Goal: Task Accomplishment & Management: Use online tool/utility

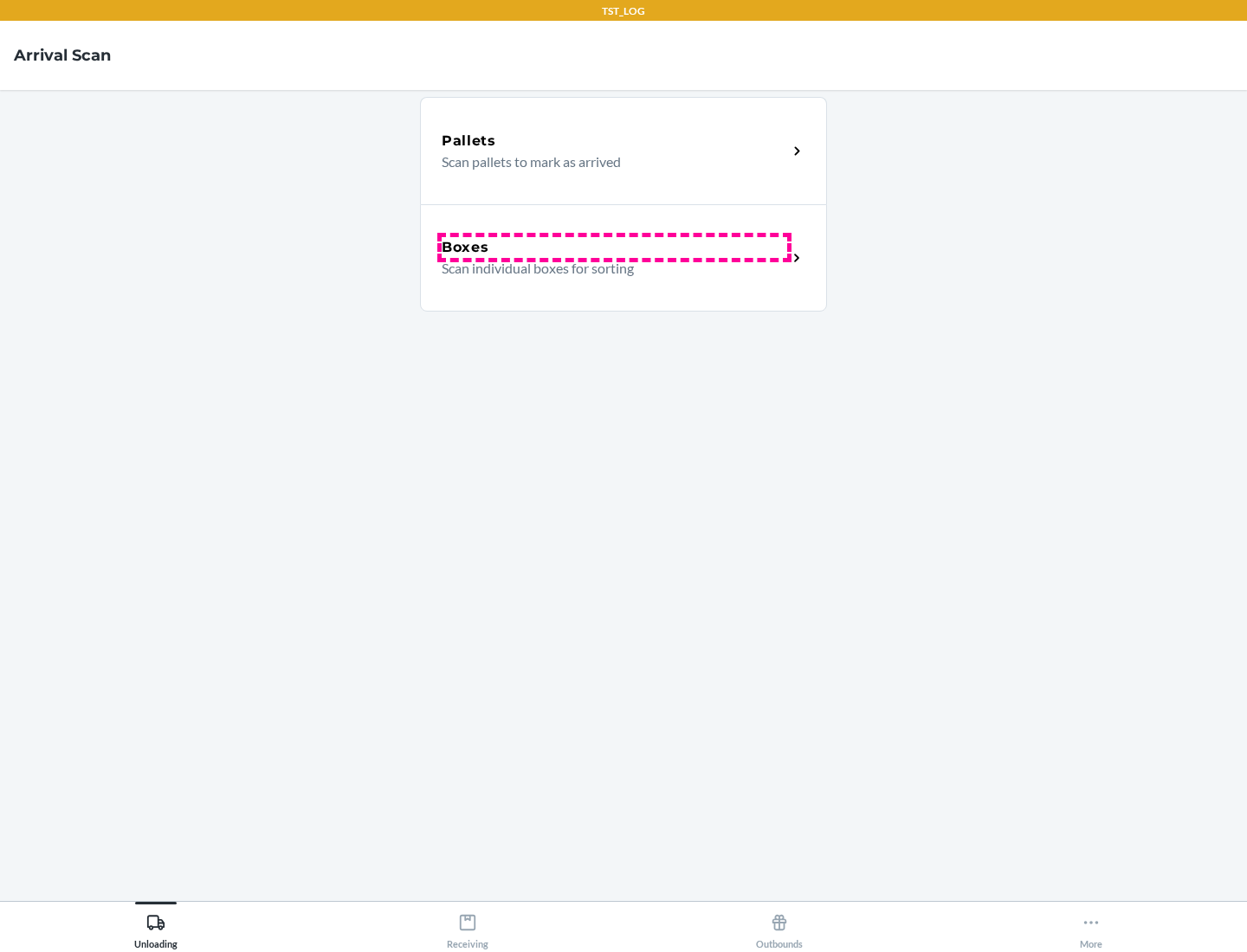
click at [614, 248] on div "Boxes" at bounding box center [614, 248] width 346 height 21
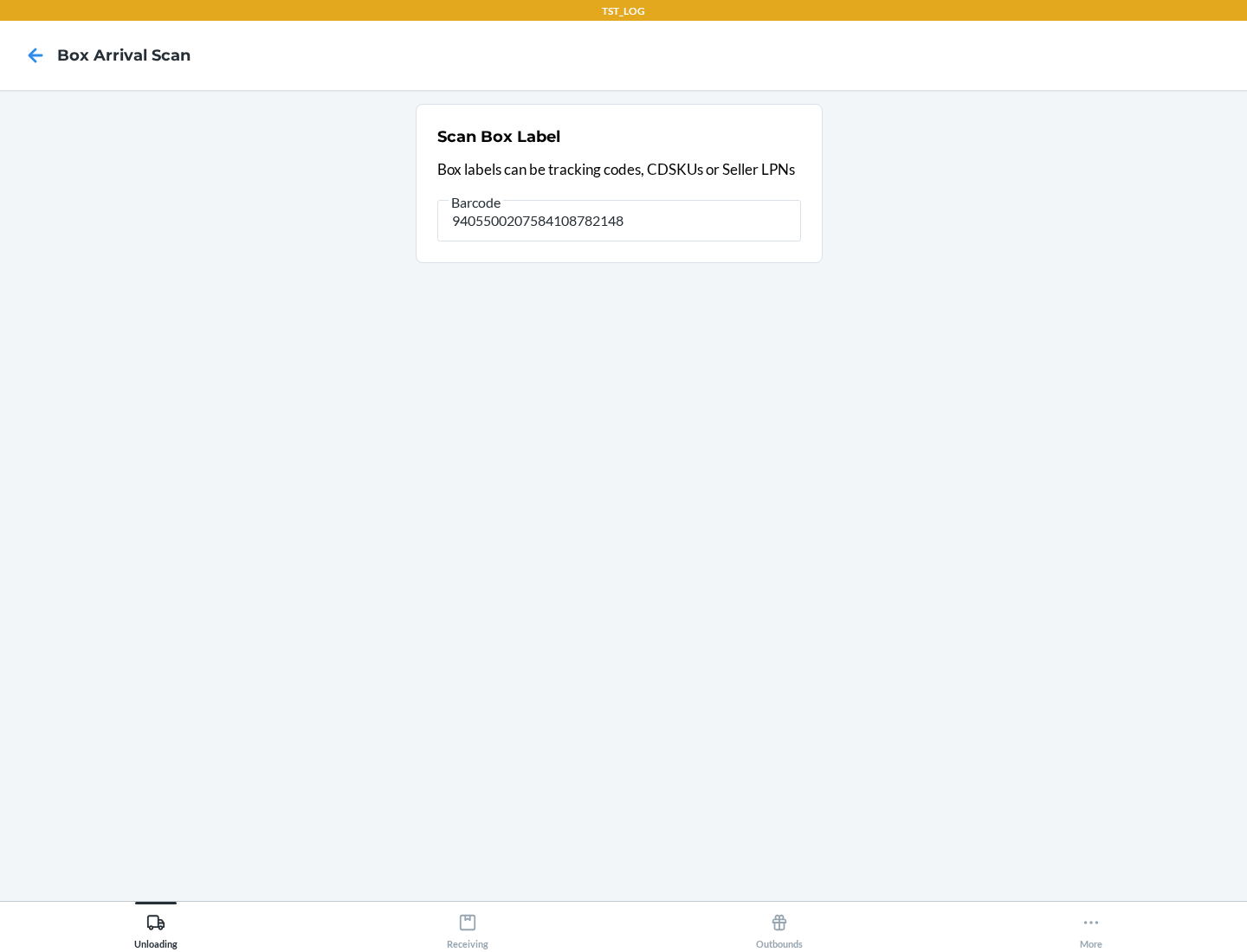
type input "9405500207584108782148"
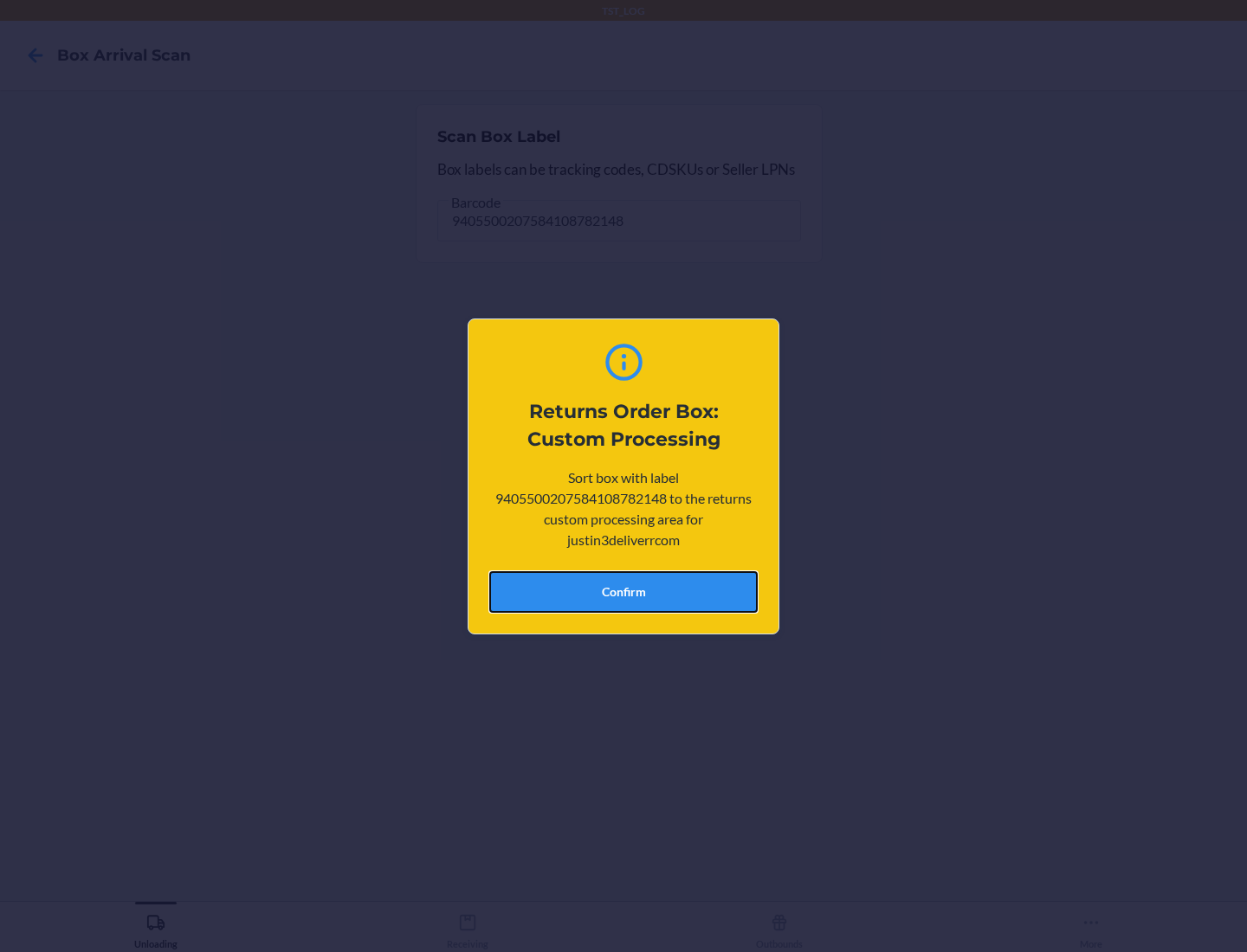
click at [624, 592] on button "Confirm" at bounding box center [623, 592] width 269 height 41
